Goal: Task Accomplishment & Management: Manage account settings

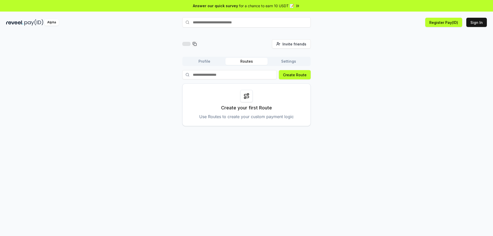
click at [476, 16] on div "Alpha Register Pay(ID) Sign In" at bounding box center [246, 22] width 493 height 13
click at [476, 22] on button "Sign In" at bounding box center [476, 22] width 21 height 9
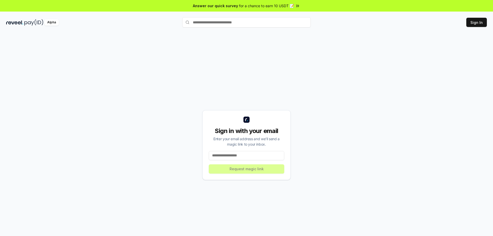
click at [259, 154] on input at bounding box center [246, 155] width 75 height 9
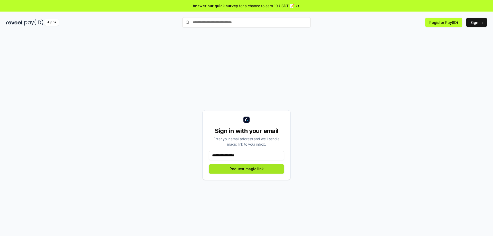
type input "**********"
click at [238, 171] on button "Request magic link" at bounding box center [246, 168] width 75 height 9
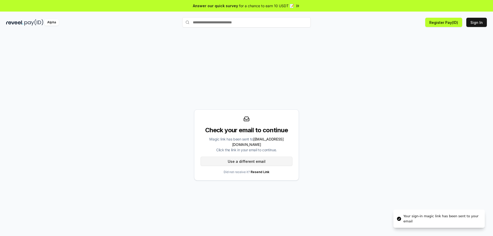
click at [245, 157] on button "Use a different email" at bounding box center [246, 161] width 92 height 9
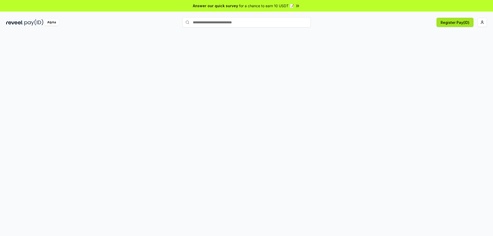
click at [461, 22] on button "Register Pay(ID)" at bounding box center [454, 22] width 37 height 9
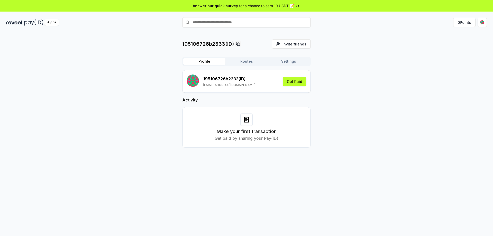
click at [411, 60] on div "195106726b2333(ID) Invite friends Invite Profile Routes Settings 195106726b2333…" at bounding box center [246, 97] width 480 height 116
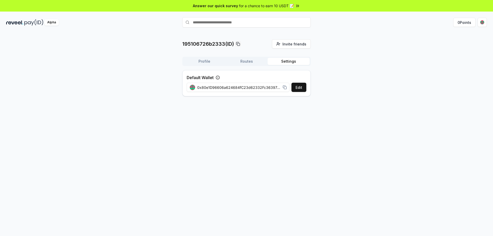
click at [282, 64] on button "Settings" at bounding box center [288, 61] width 42 height 7
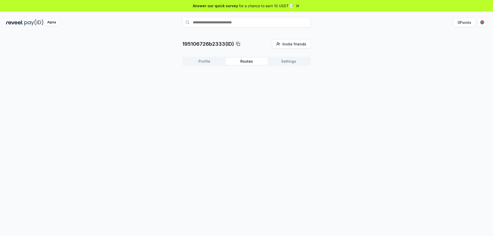
click at [248, 60] on button "Routes" at bounding box center [246, 61] width 42 height 7
click at [208, 62] on button "Profile" at bounding box center [204, 61] width 42 height 7
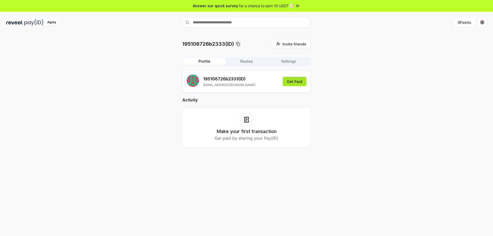
click at [293, 80] on button "Get Paid" at bounding box center [295, 81] width 24 height 9
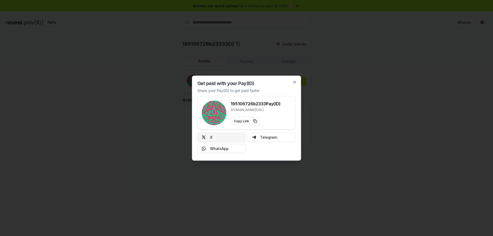
click at [235, 137] on button "X" at bounding box center [221, 136] width 48 height 9
click at [263, 135] on button "Telegram" at bounding box center [271, 136] width 48 height 9
click at [294, 82] on icon "button" at bounding box center [295, 82] width 4 height 4
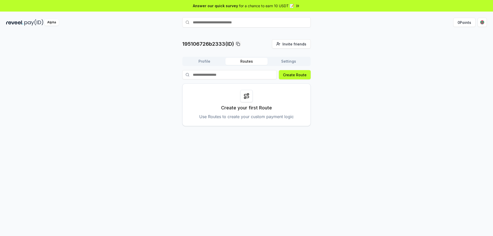
drag, startPoint x: 244, startPoint y: 61, endPoint x: 253, endPoint y: 61, distance: 9.8
click at [244, 61] on button "Routes" at bounding box center [246, 61] width 42 height 7
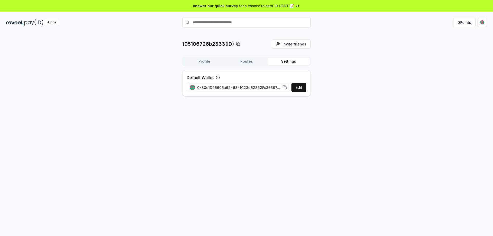
click at [288, 60] on button "Settings" at bounding box center [288, 61] width 42 height 7
click at [245, 59] on button "Routes" at bounding box center [246, 61] width 42 height 7
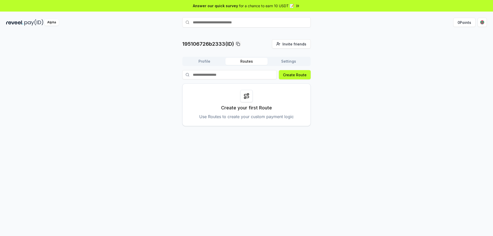
click at [242, 101] on div at bounding box center [246, 96] width 12 height 12
click at [286, 74] on button "Create Route" at bounding box center [295, 74] width 32 height 9
click at [283, 6] on span "for a chance to earn 10 USDT 📝" at bounding box center [266, 5] width 55 height 5
click at [351, 67] on div "195106726b2333(ID) Invite friends Invite Profile Routes Settings Create Route C…" at bounding box center [246, 82] width 480 height 87
click at [241, 43] on div "195106726b2333(ID) Invite friends Invite" at bounding box center [246, 43] width 128 height 9
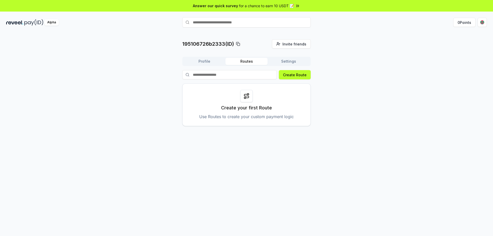
click at [239, 43] on rect at bounding box center [238, 44] width 2 height 2
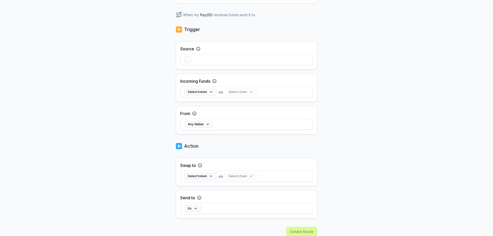
scroll to position [95, 0]
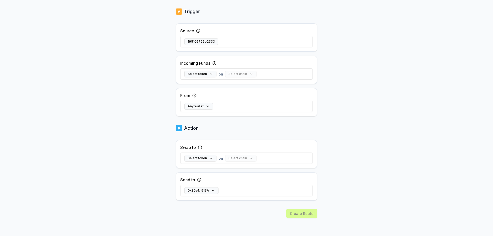
click at [239, 158] on div "Select chain" at bounding box center [240, 158] width 31 height 7
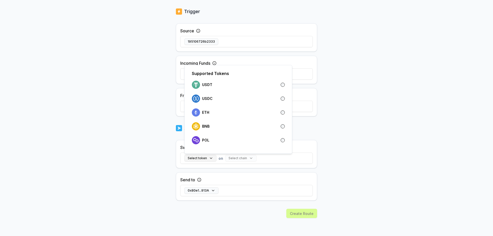
click at [205, 158] on button "Select token" at bounding box center [200, 158] width 32 height 7
click at [148, 124] on div "Back Create Route ******** When my Pay(ID) receives funds send it to 0x80e1...9…" at bounding box center [246, 44] width 493 height 221
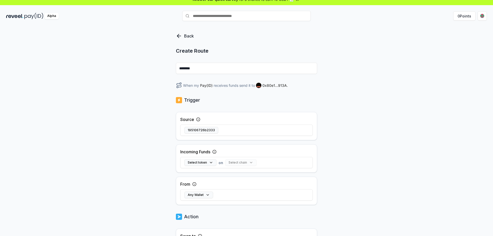
scroll to position [0, 0]
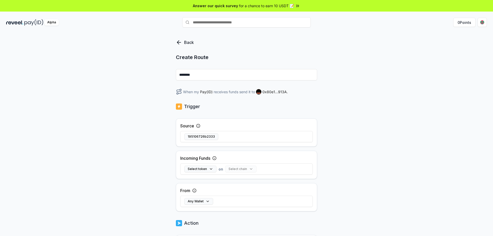
drag, startPoint x: 225, startPoint y: 197, endPoint x: 231, endPoint y: 174, distance: 23.5
click at [225, 197] on div "Any Wallet" at bounding box center [246, 201] width 132 height 15
